Goal: Transaction & Acquisition: Purchase product/service

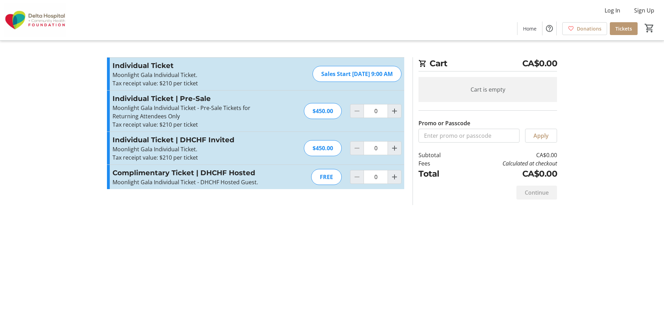
click at [111, 265] on div "Cart CA$0.00 Cart is empty Promo or Passcode Apply Subtotal CA$0.00 Fees Calcul…" at bounding box center [332, 165] width 458 height 331
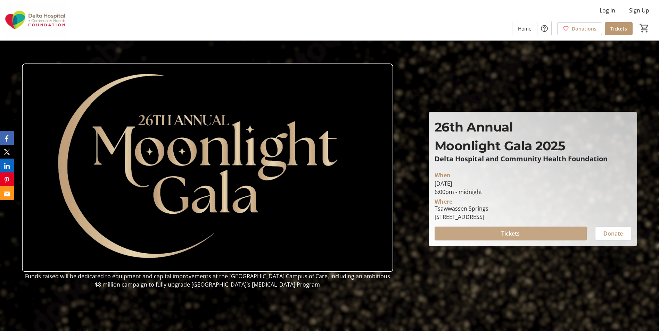
click at [499, 234] on span at bounding box center [511, 233] width 152 height 17
